Goal: Task Accomplishment & Management: Use online tool/utility

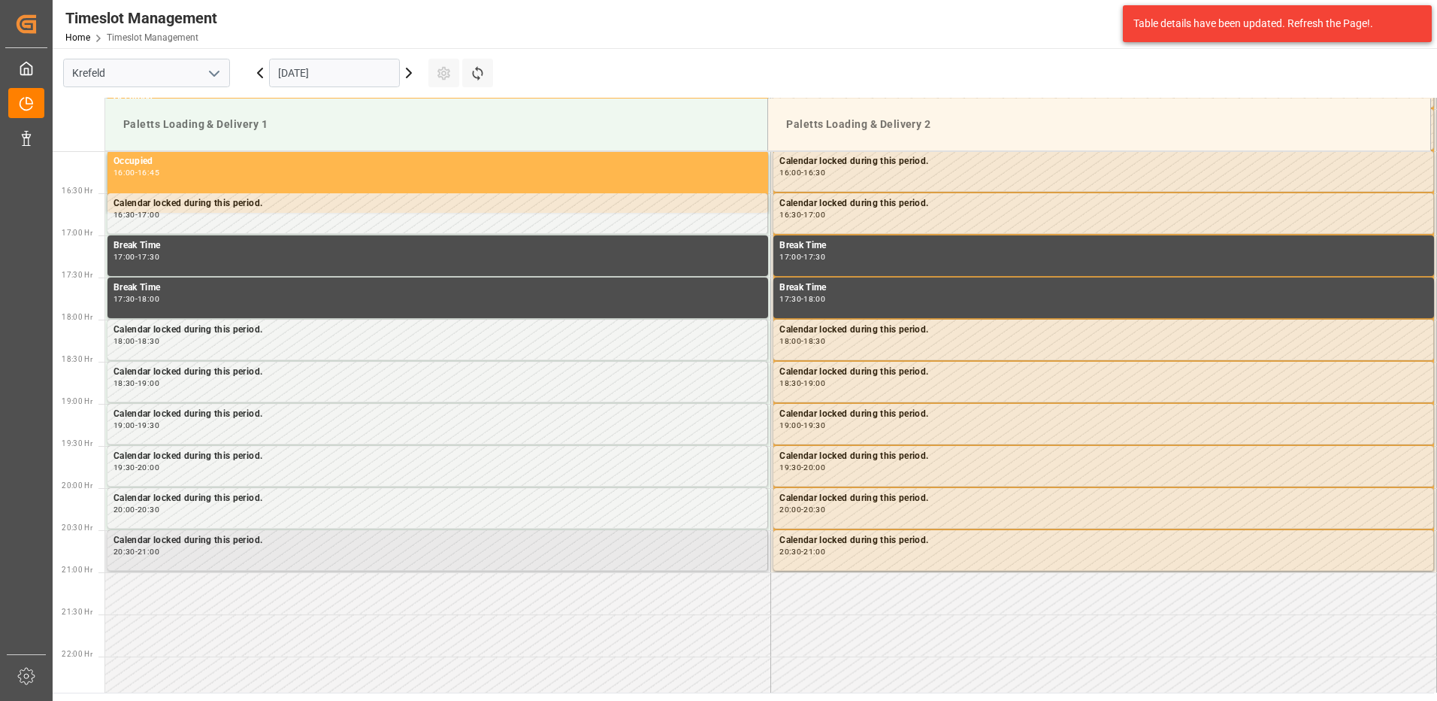
scroll to position [1319, 0]
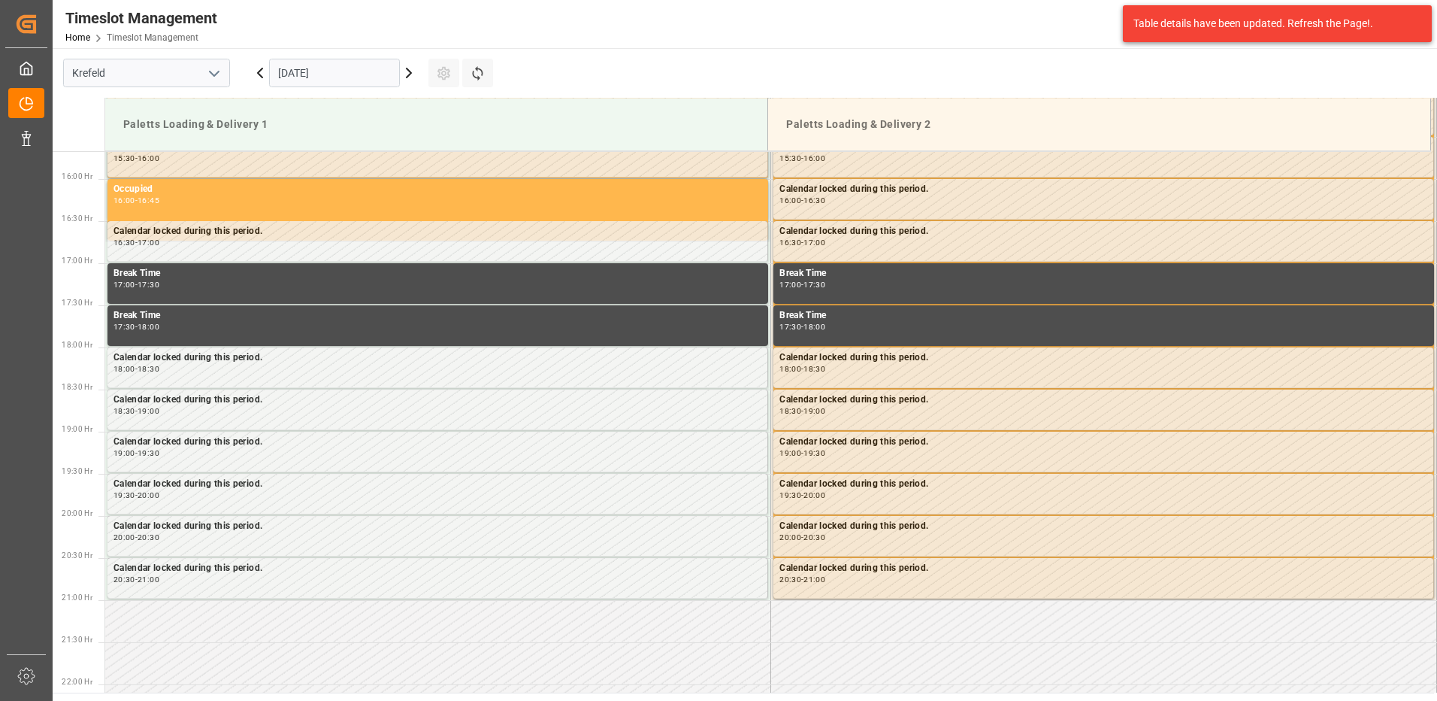
click at [360, 75] on input "[DATE]" at bounding box center [334, 73] width 131 height 29
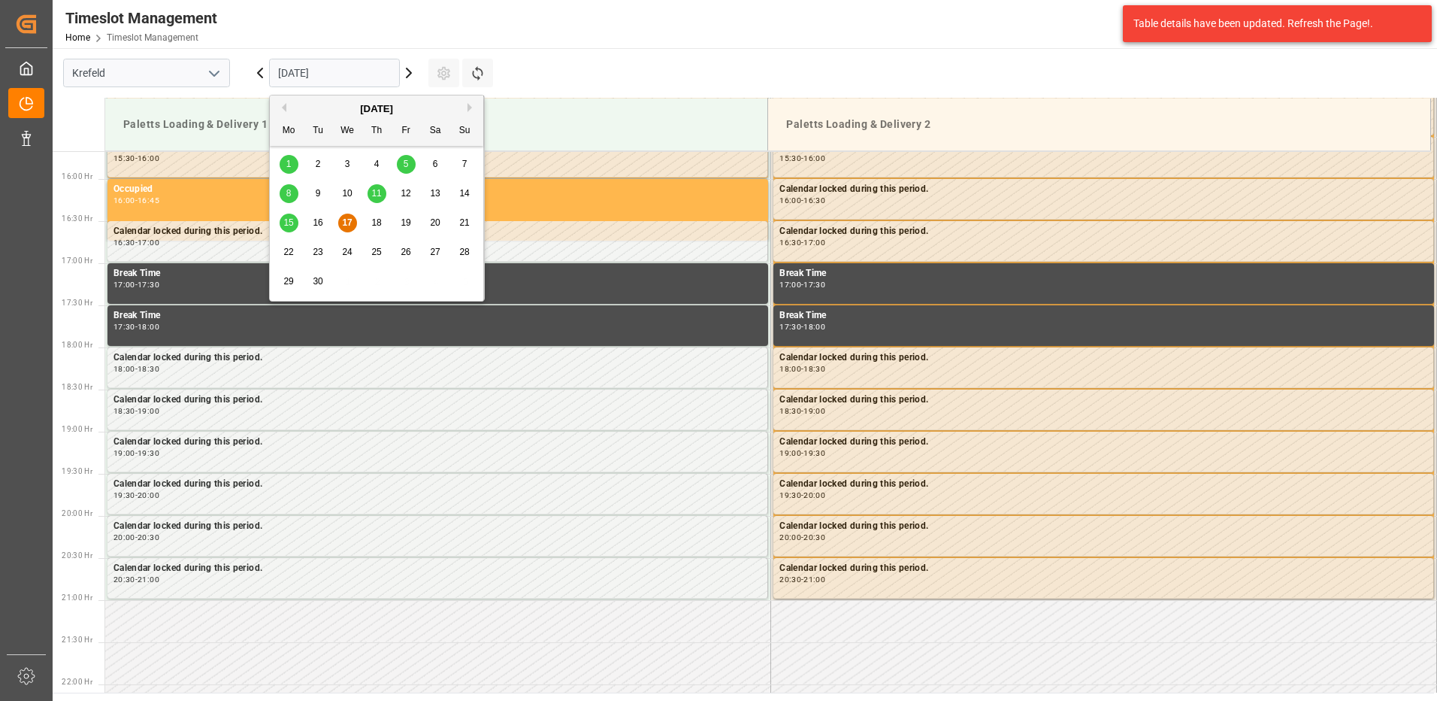
click at [376, 223] on span "18" at bounding box center [376, 222] width 10 height 11
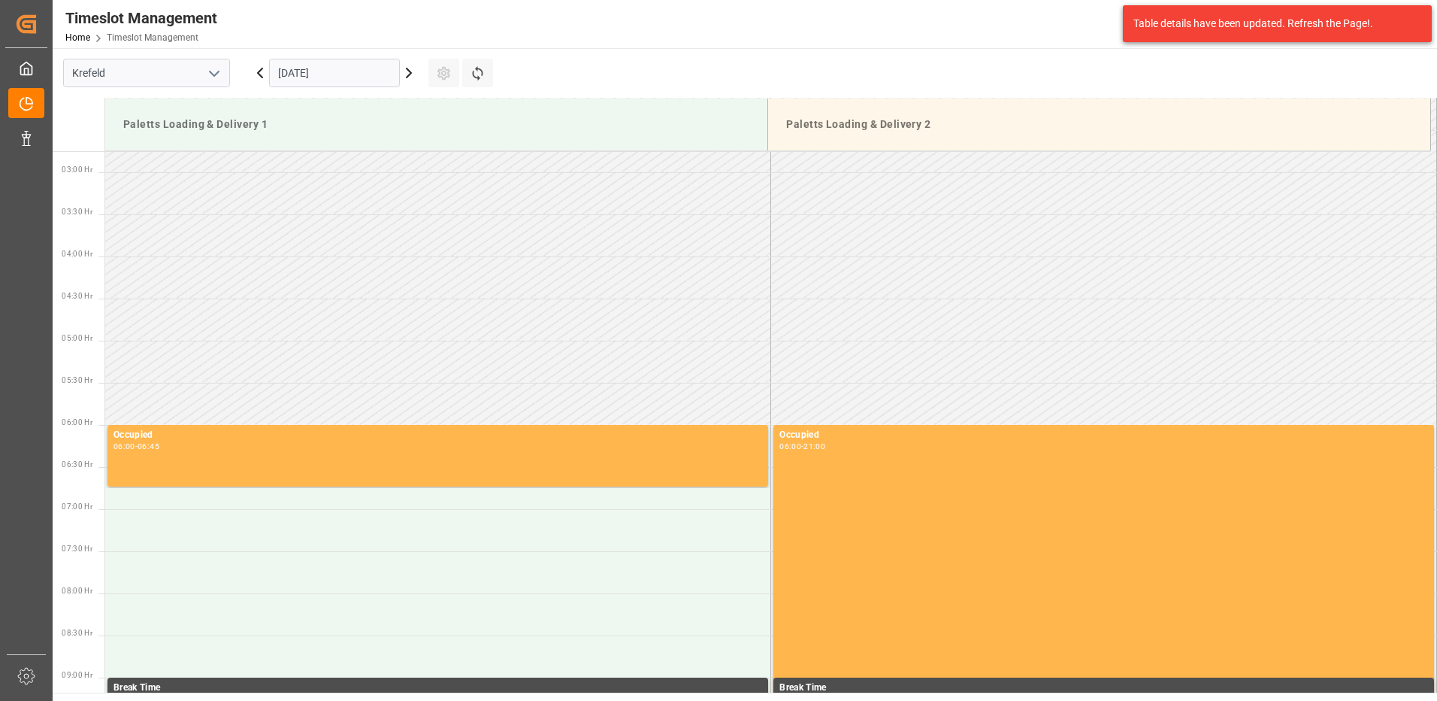
scroll to position [267, 0]
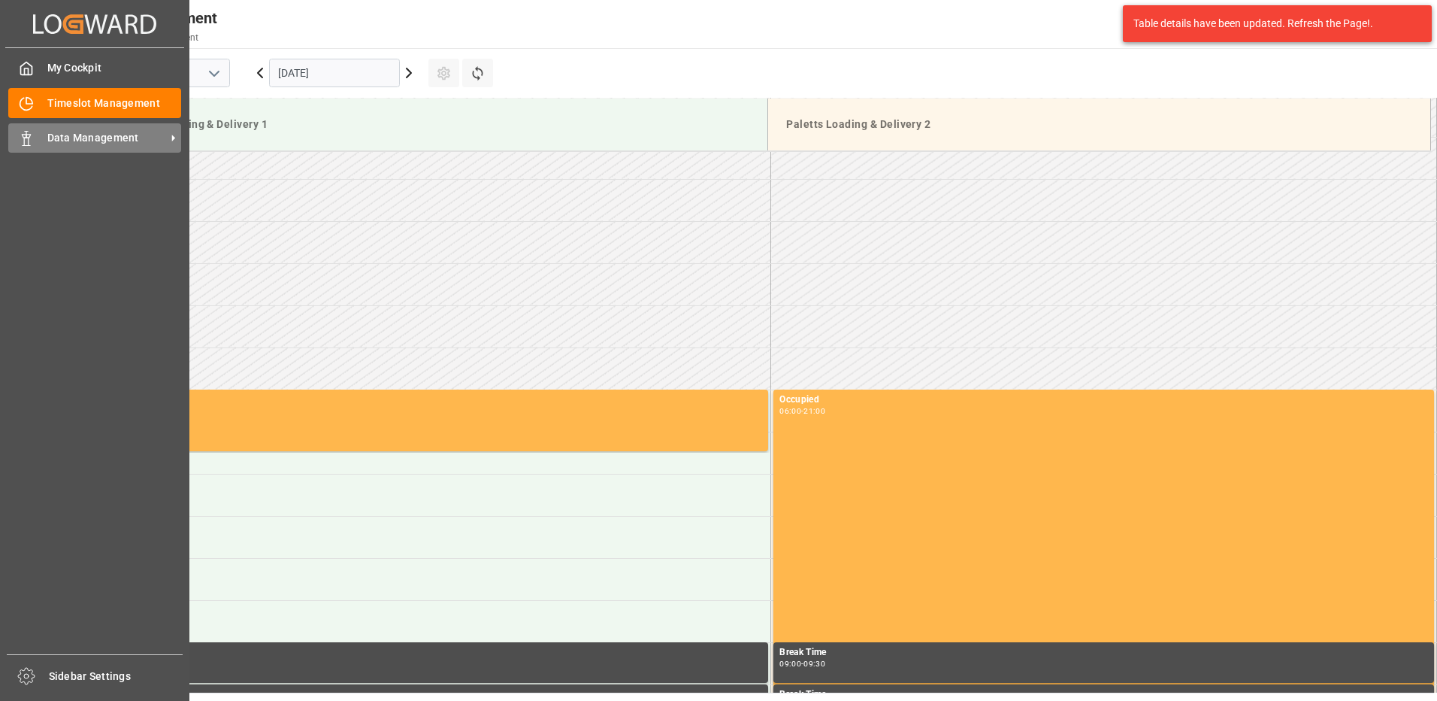
click at [80, 132] on span "Data Management" at bounding box center [106, 138] width 119 height 16
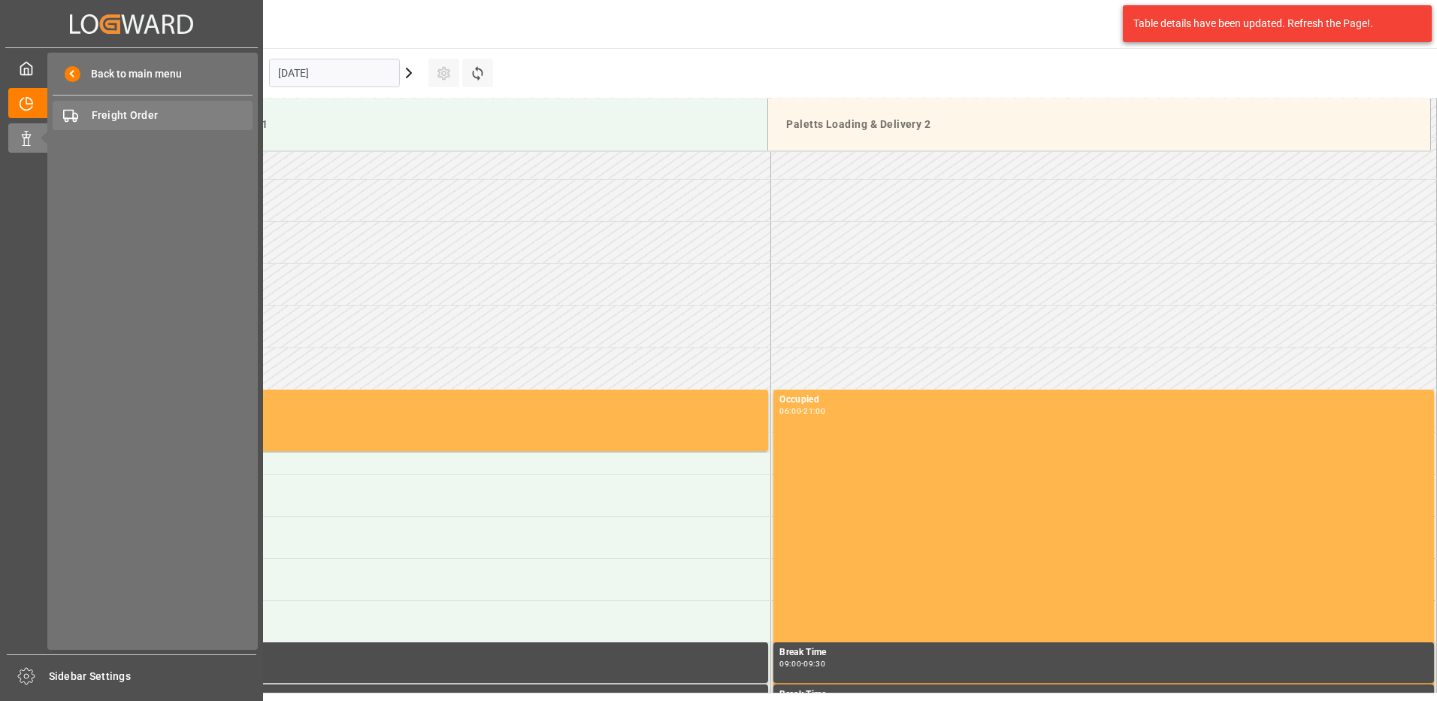
click at [111, 114] on span "Freight Order" at bounding box center [173, 116] width 162 height 16
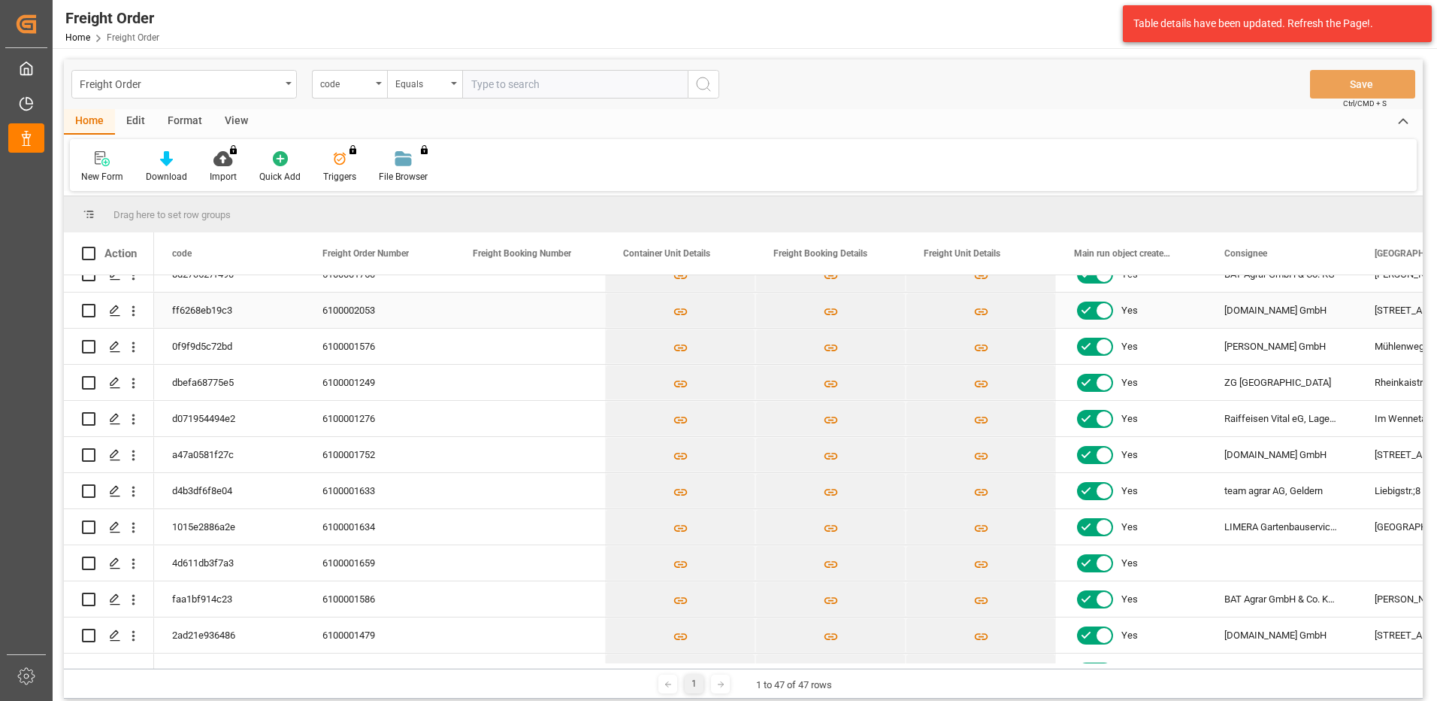
scroll to position [752, 0]
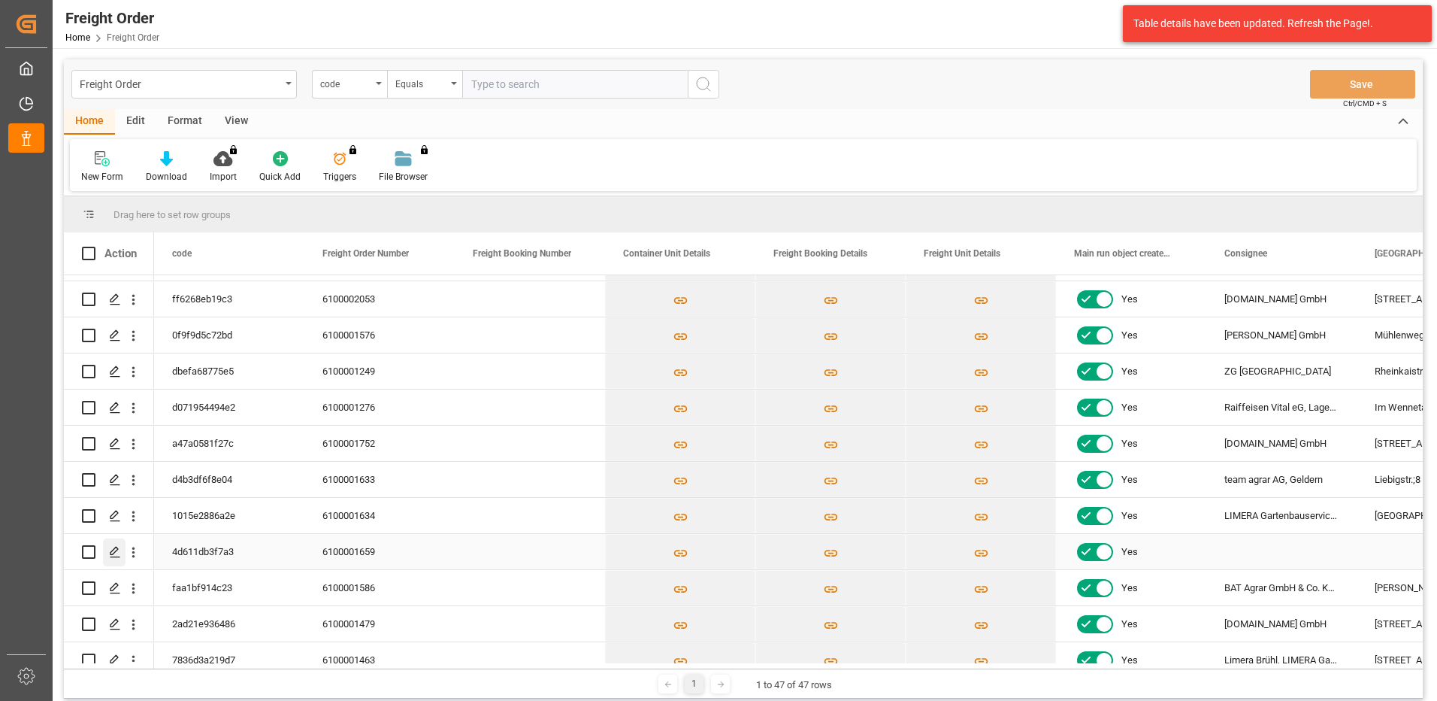
click at [116, 553] on icon "Press SPACE to select this row." at bounding box center [115, 552] width 12 height 12
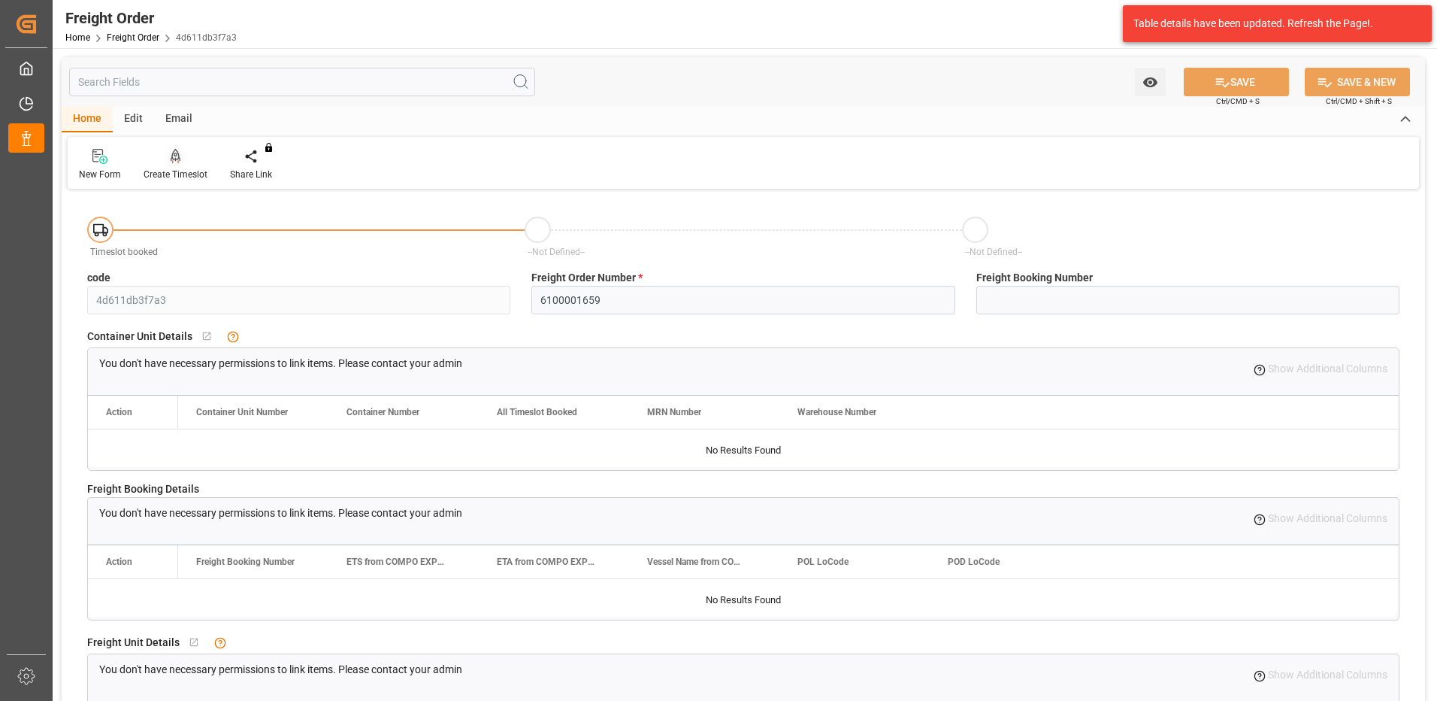
click at [187, 174] on div "Create Timeslot" at bounding box center [176, 175] width 64 height 14
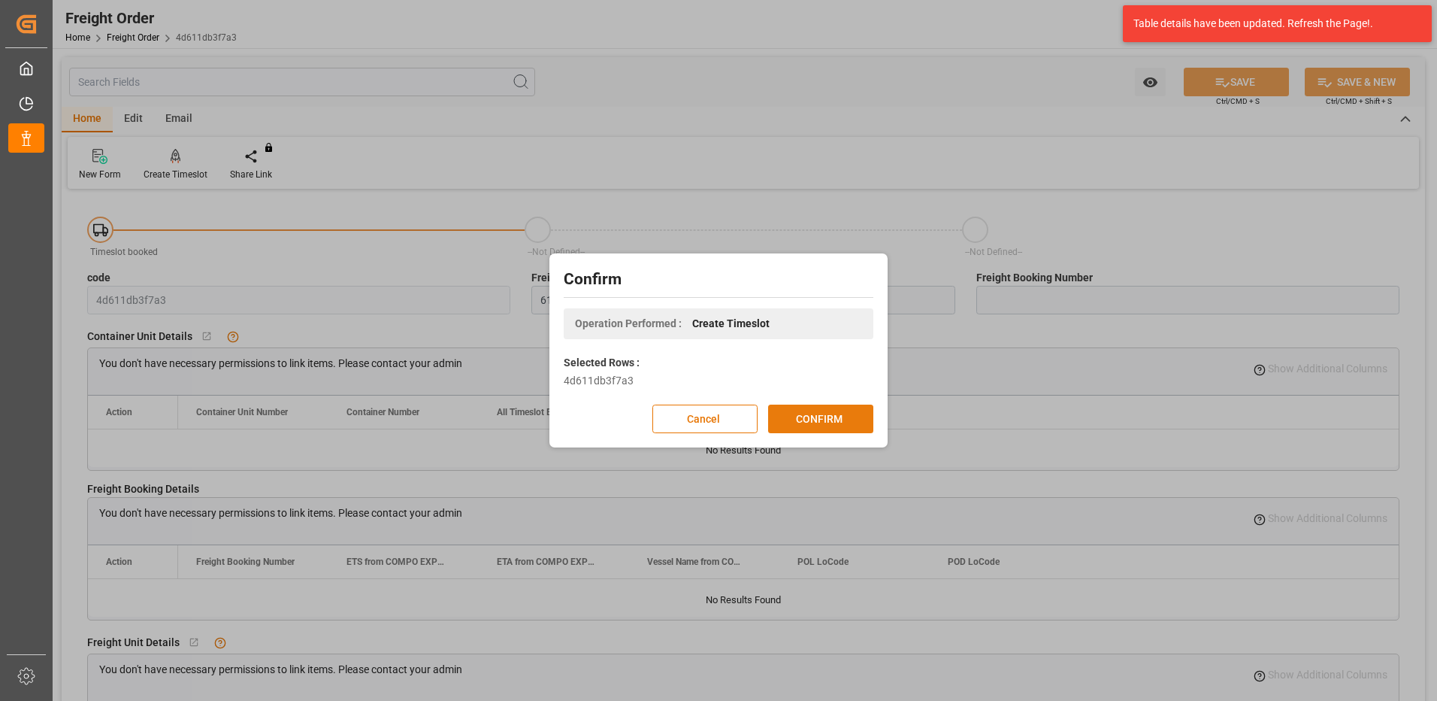
click at [786, 429] on button "CONFIRM" at bounding box center [820, 418] width 105 height 29
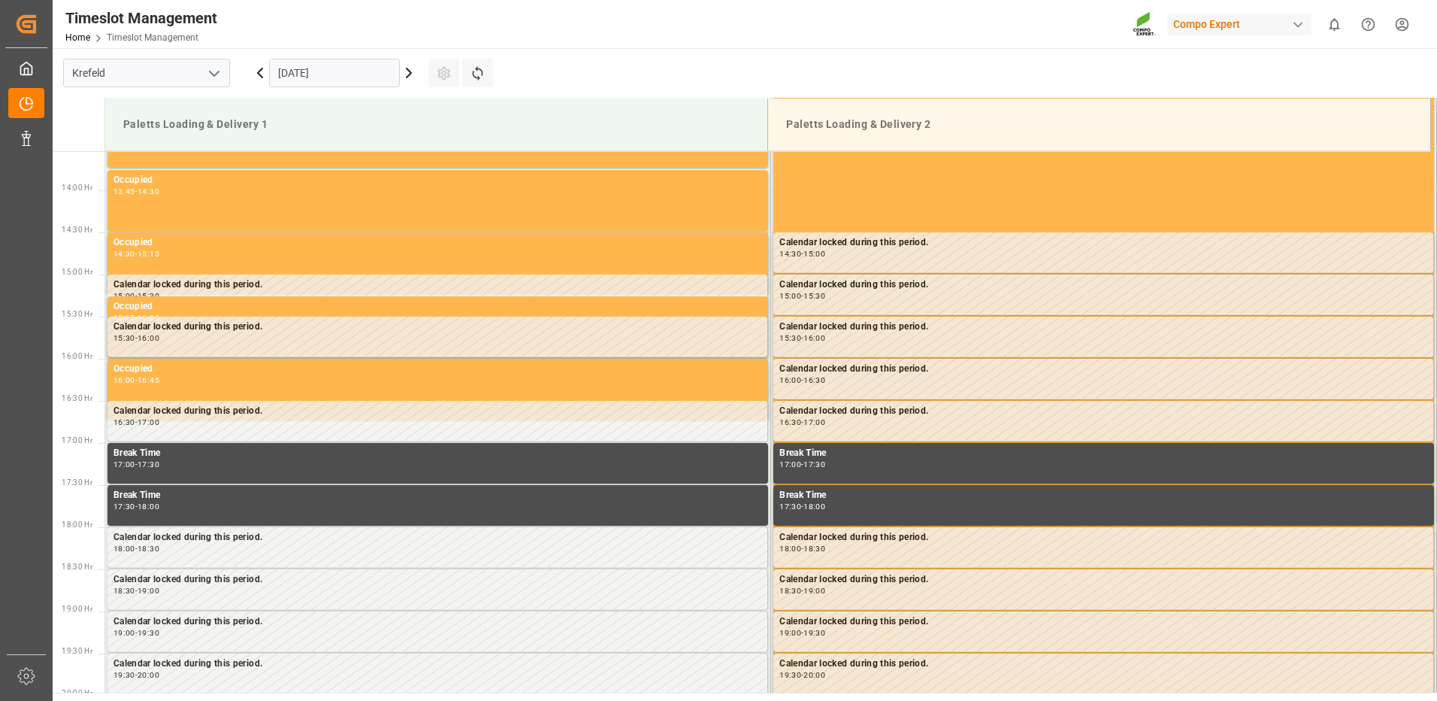
scroll to position [1169, 0]
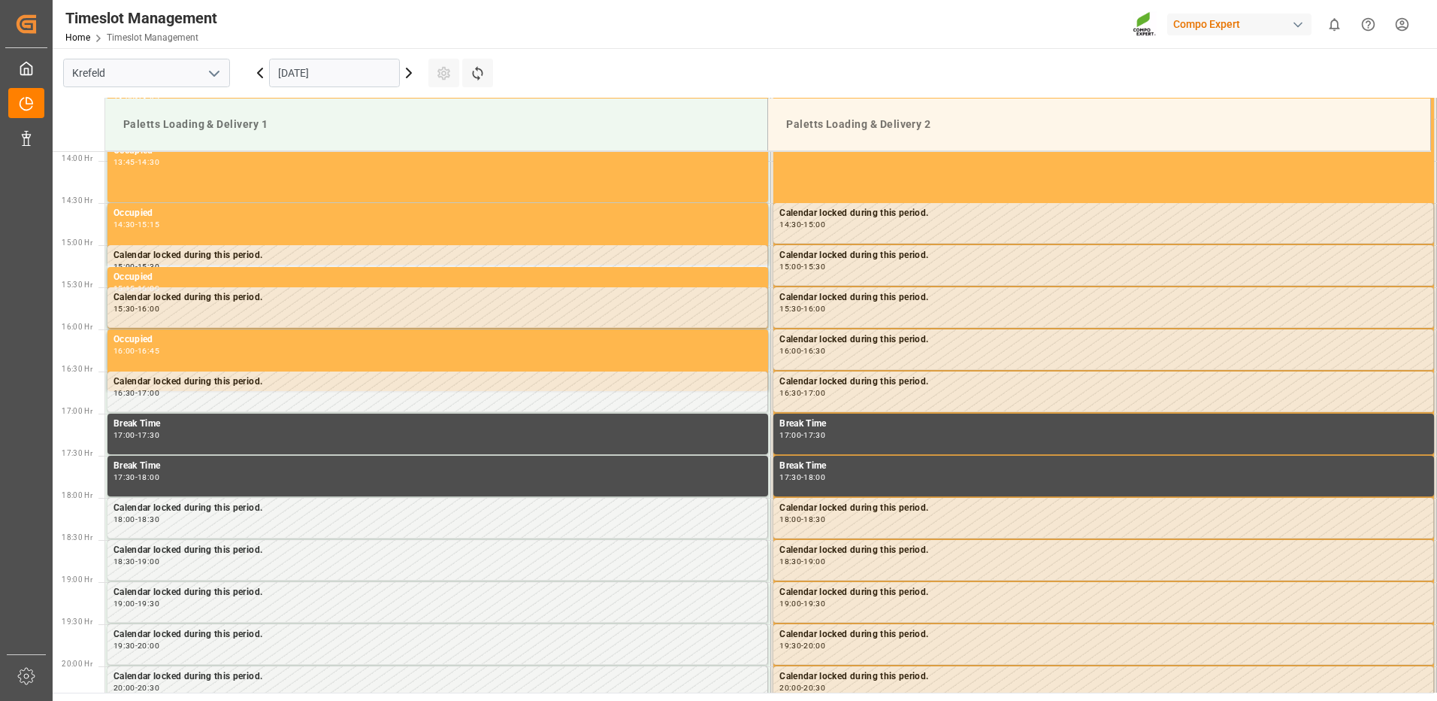
click at [386, 73] on input "[DATE]" at bounding box center [334, 73] width 131 height 29
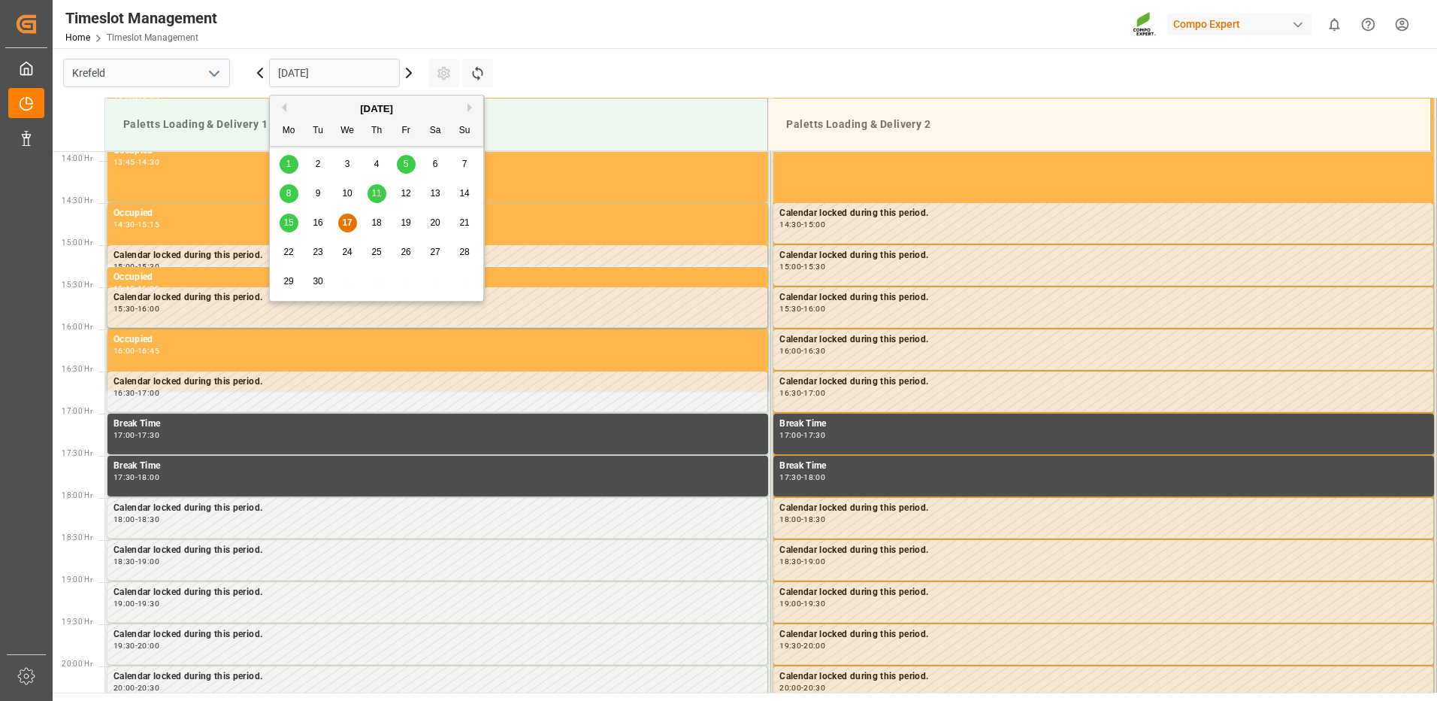
click at [376, 223] on span "18" at bounding box center [376, 222] width 10 height 11
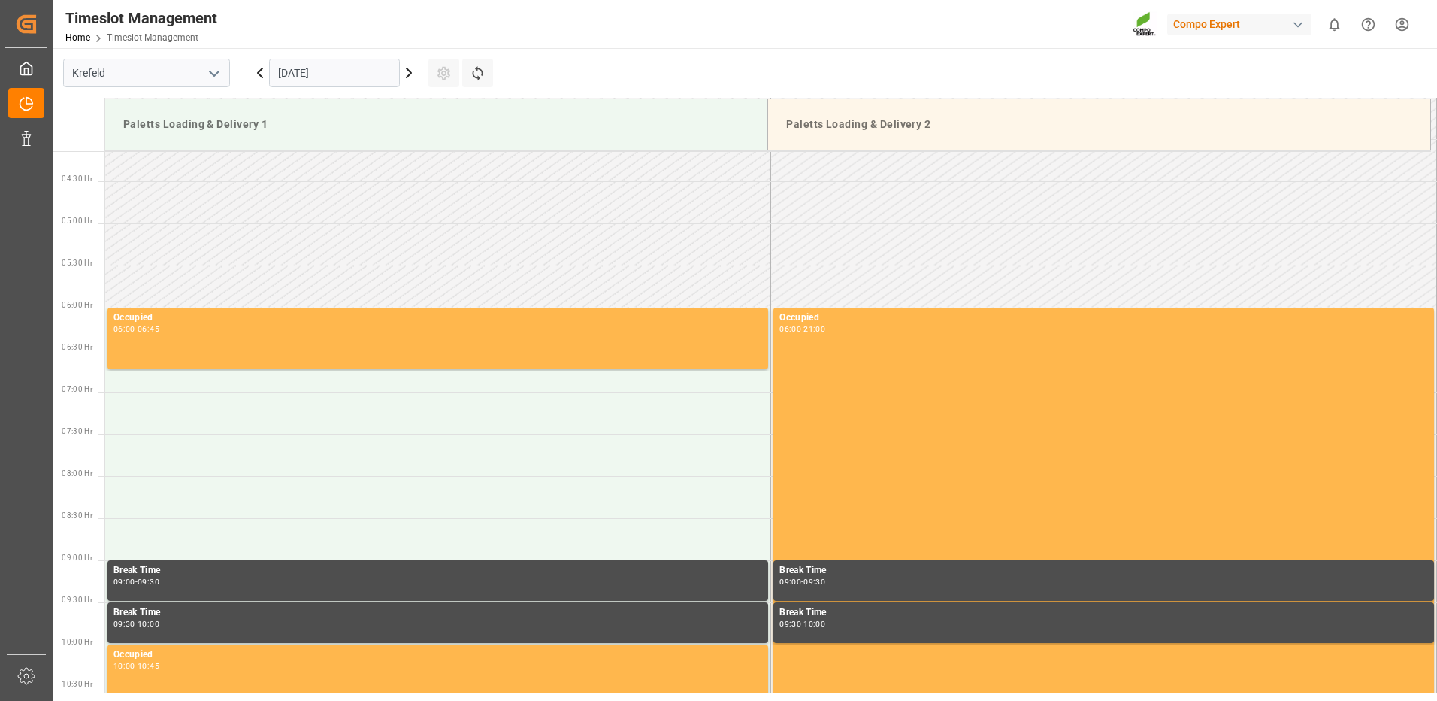
scroll to position [342, 0]
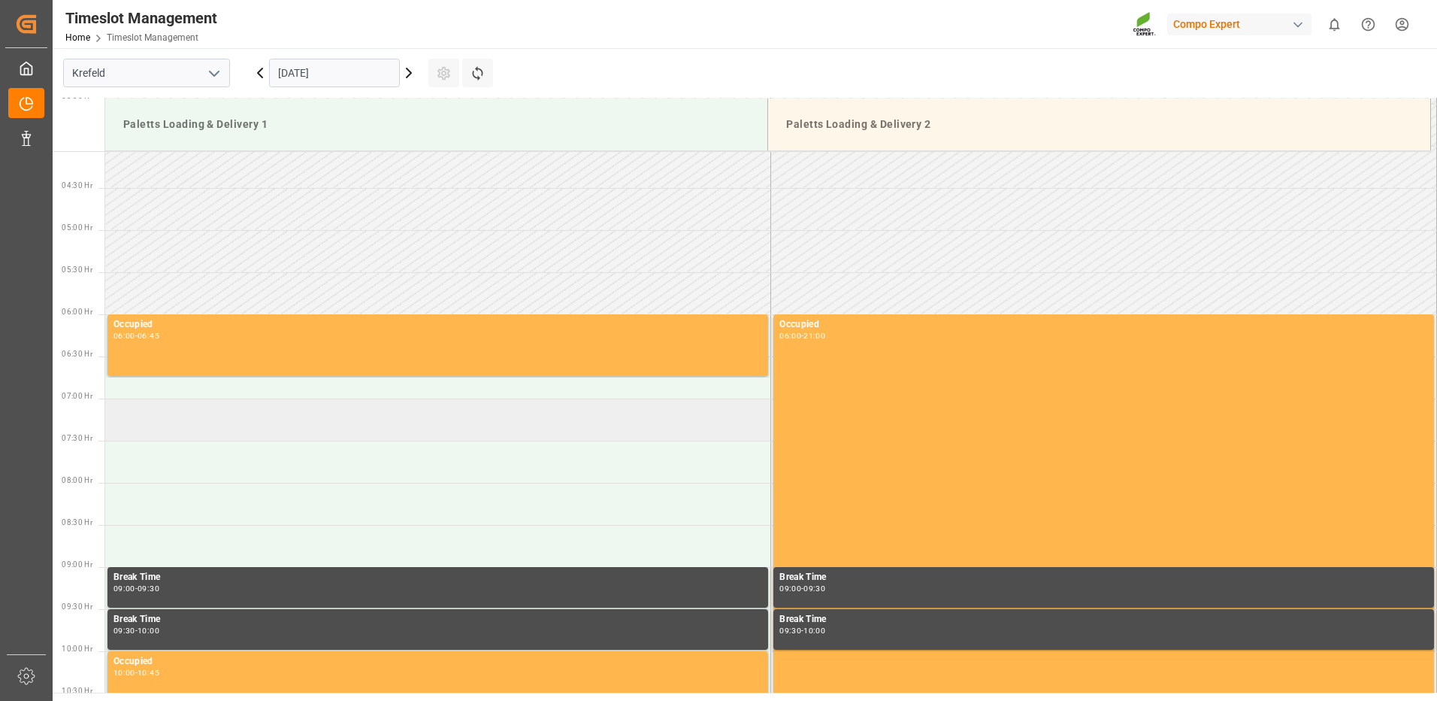
click at [156, 413] on td at bounding box center [438, 419] width 666 height 42
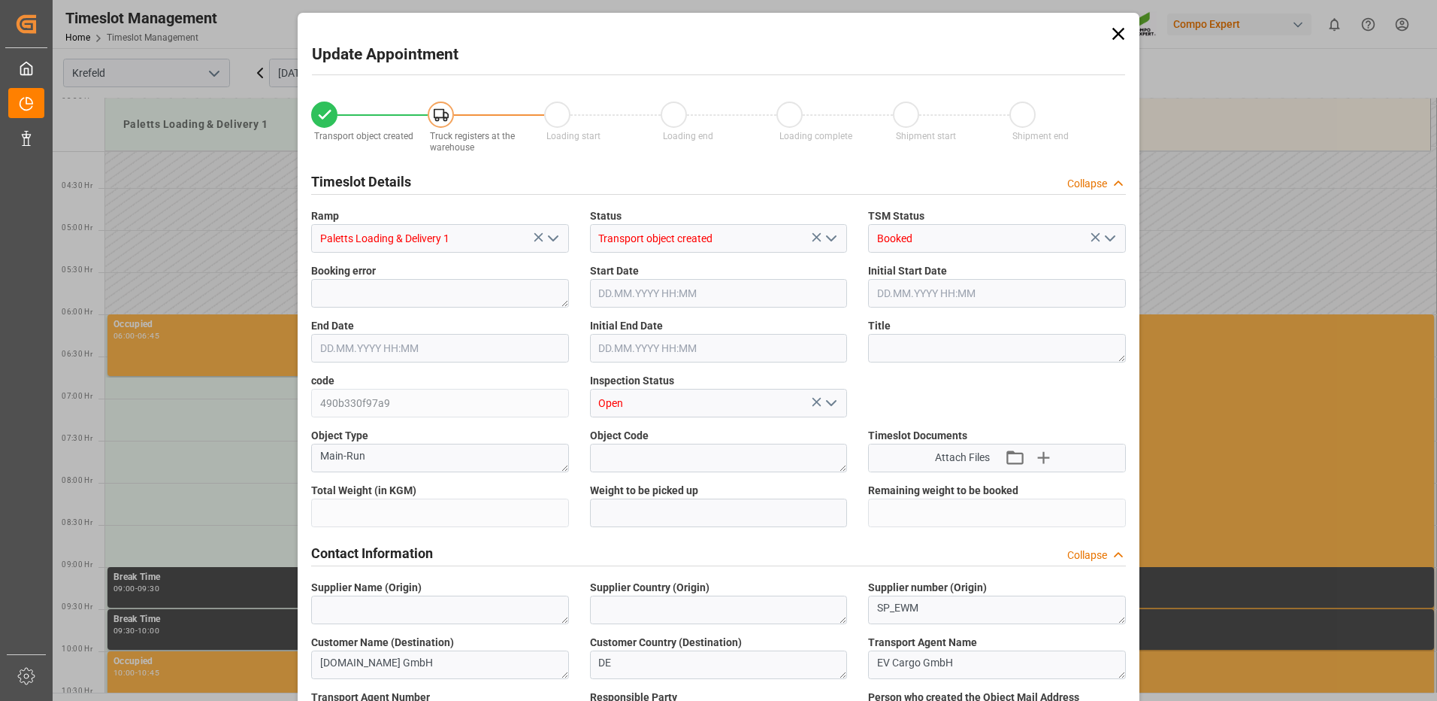
type input "28936"
type input "0"
type input "[DATE] 07:00"
type input "[DATE] 07:30"
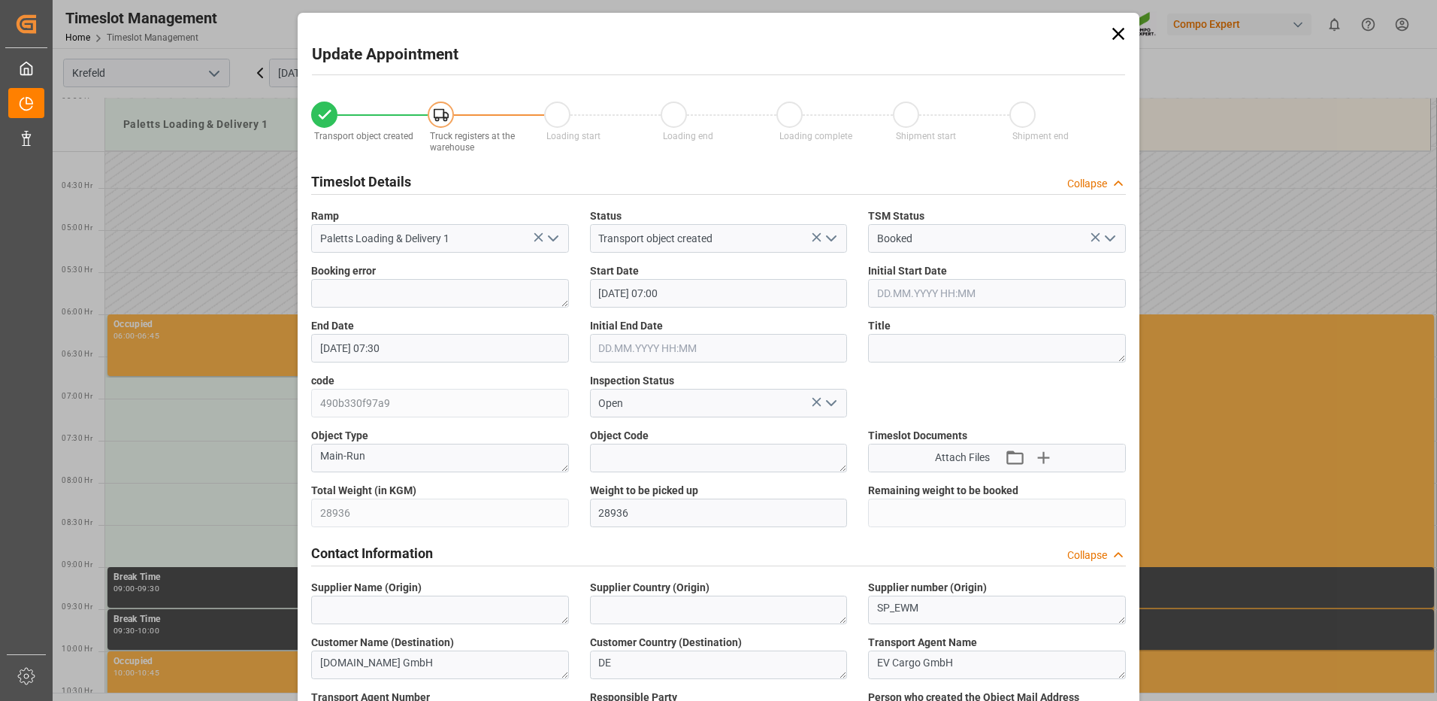
type input "[DATE] 08:23"
type input "[DATE] 13:09"
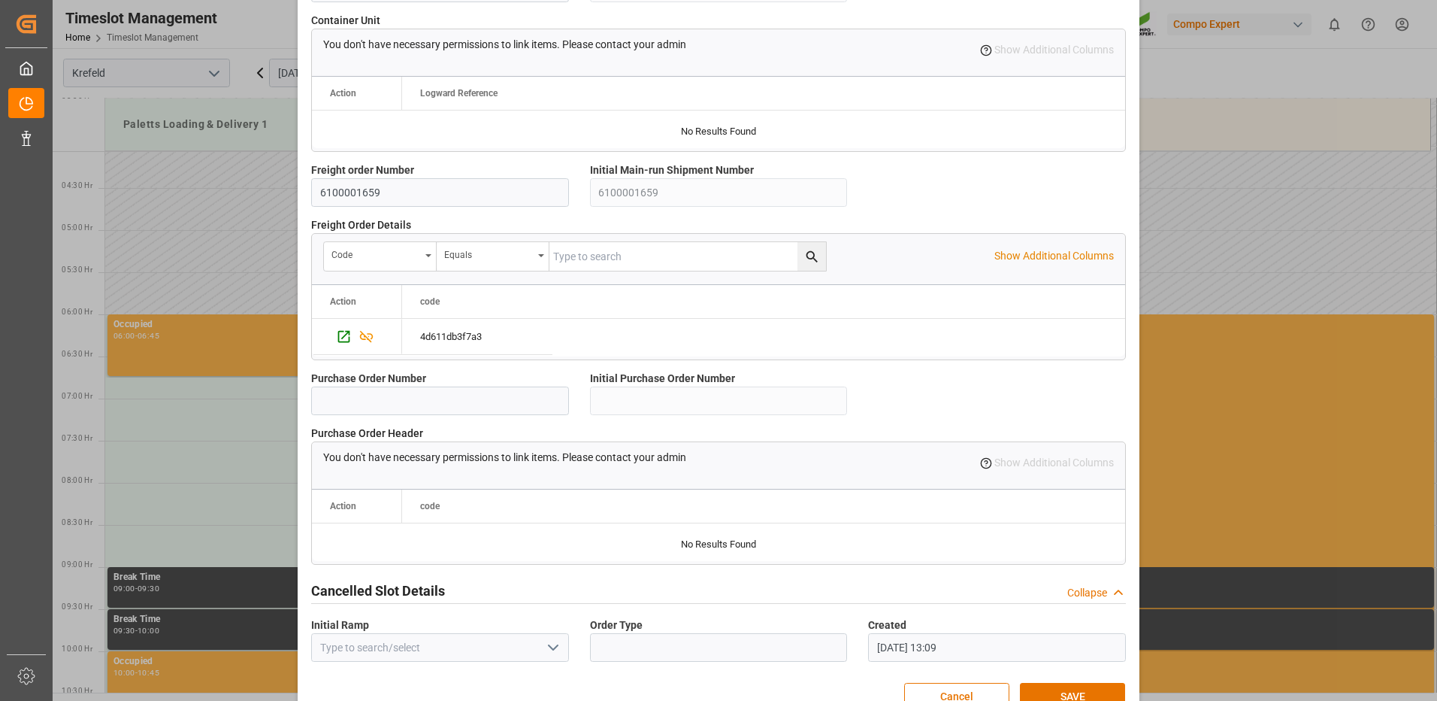
scroll to position [1278, 0]
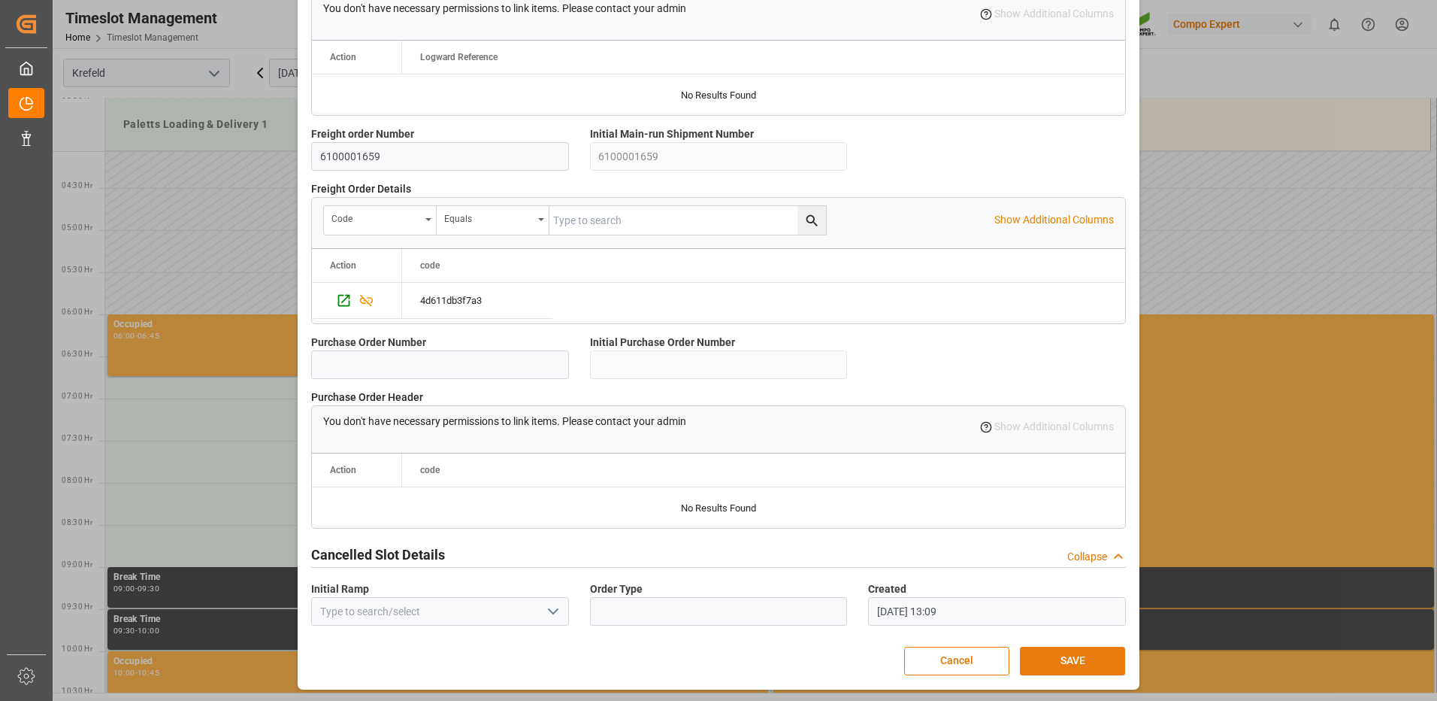
click at [1050, 649] on button "SAVE" at bounding box center [1072, 661] width 105 height 29
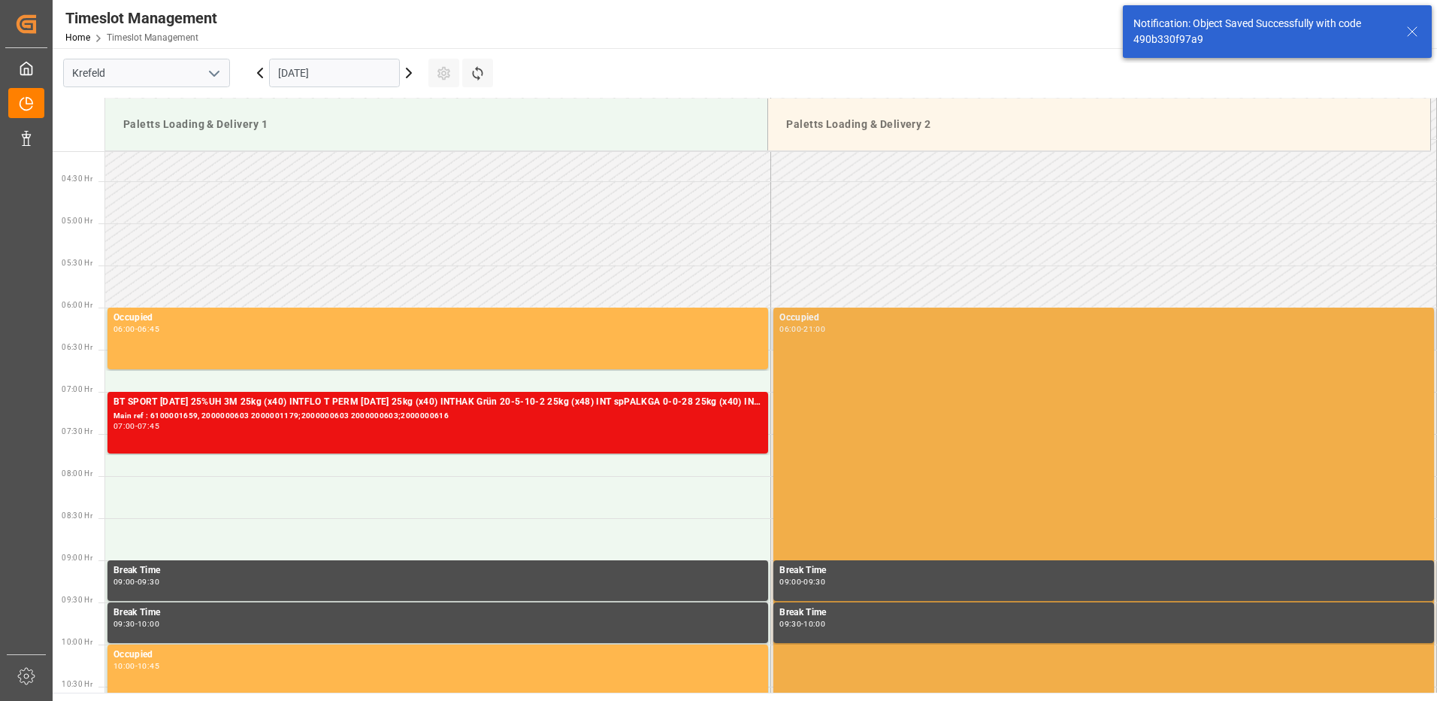
scroll to position [495, 0]
